Goal: Transaction & Acquisition: Purchase product/service

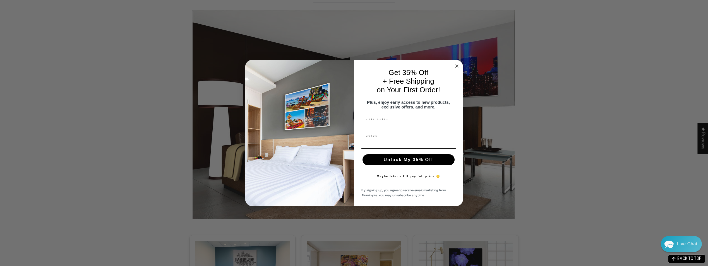
scroll to position [661, 0]
click at [458, 63] on circle "Close dialog" at bounding box center [456, 66] width 6 height 6
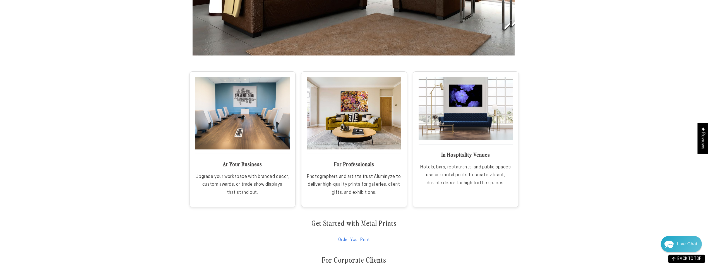
scroll to position [828, 0]
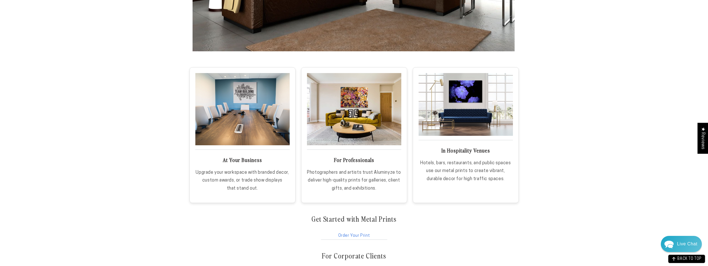
click at [353, 236] on link "Order Your Print" at bounding box center [354, 234] width 68 height 11
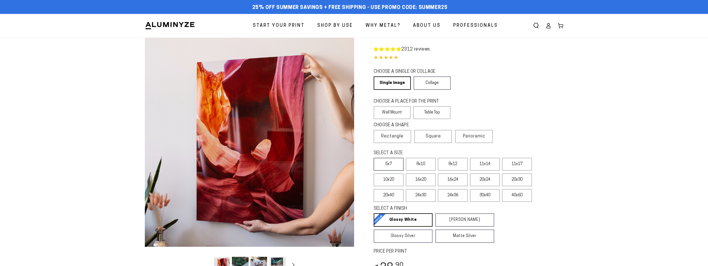
select select "**********"
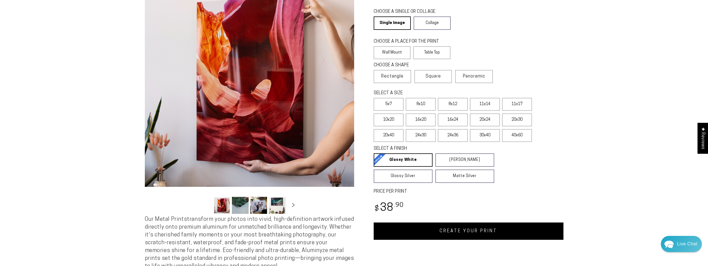
scroll to position [60, 0]
click at [525, 136] on label "40x60" at bounding box center [517, 135] width 30 height 13
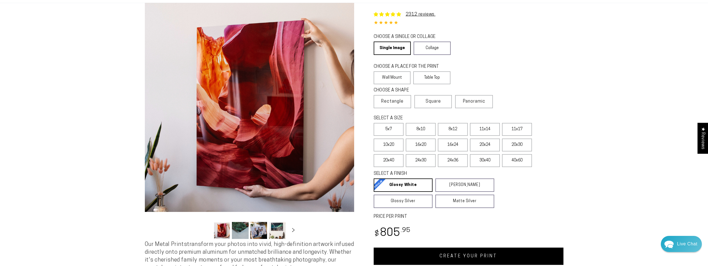
scroll to position [35, 0]
click at [441, 75] on label "Table Top" at bounding box center [431, 77] width 37 height 13
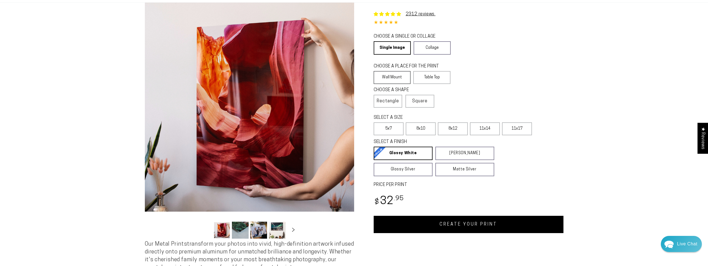
click at [389, 76] on label "Wall Mount" at bounding box center [392, 77] width 37 height 13
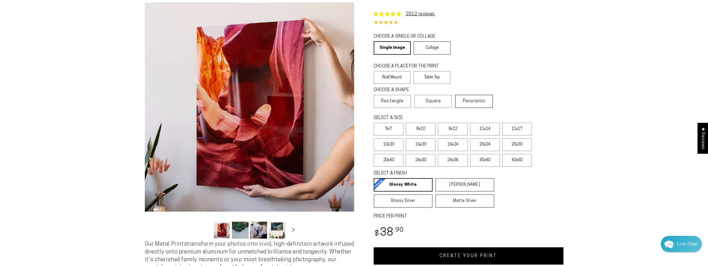
click at [475, 102] on span "Panoramic" at bounding box center [474, 101] width 22 height 4
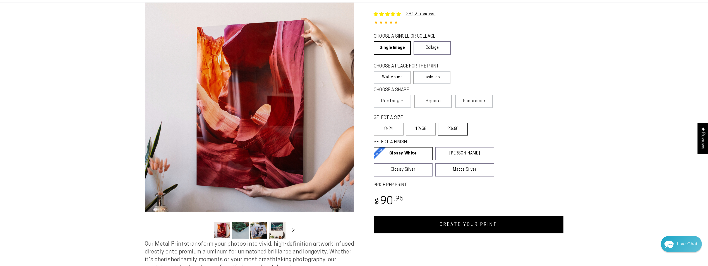
click at [462, 131] on label "20x60" at bounding box center [453, 129] width 30 height 13
click at [431, 130] on label "12x36" at bounding box center [421, 129] width 30 height 13
click at [400, 100] on span "Rectangle" at bounding box center [392, 101] width 22 height 7
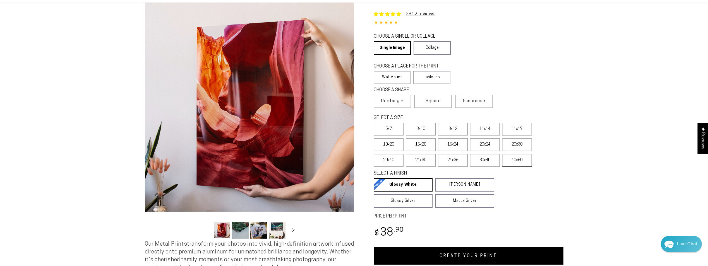
click at [523, 162] on label "40x60" at bounding box center [517, 160] width 30 height 13
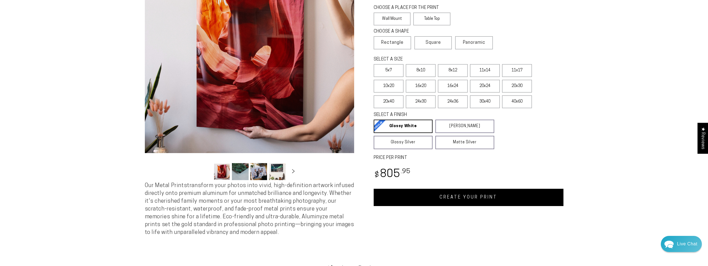
scroll to position [94, 0]
